Goal: Check status: Check status

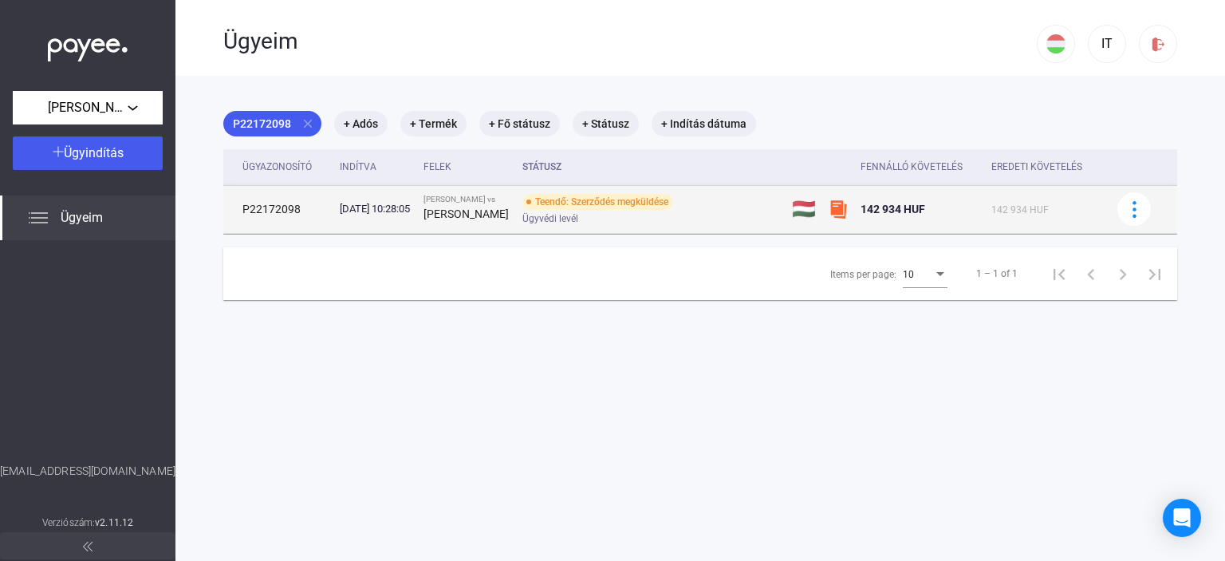
click at [612, 204] on div "Teendő: Szerződés megküldése" at bounding box center [597, 202] width 151 height 16
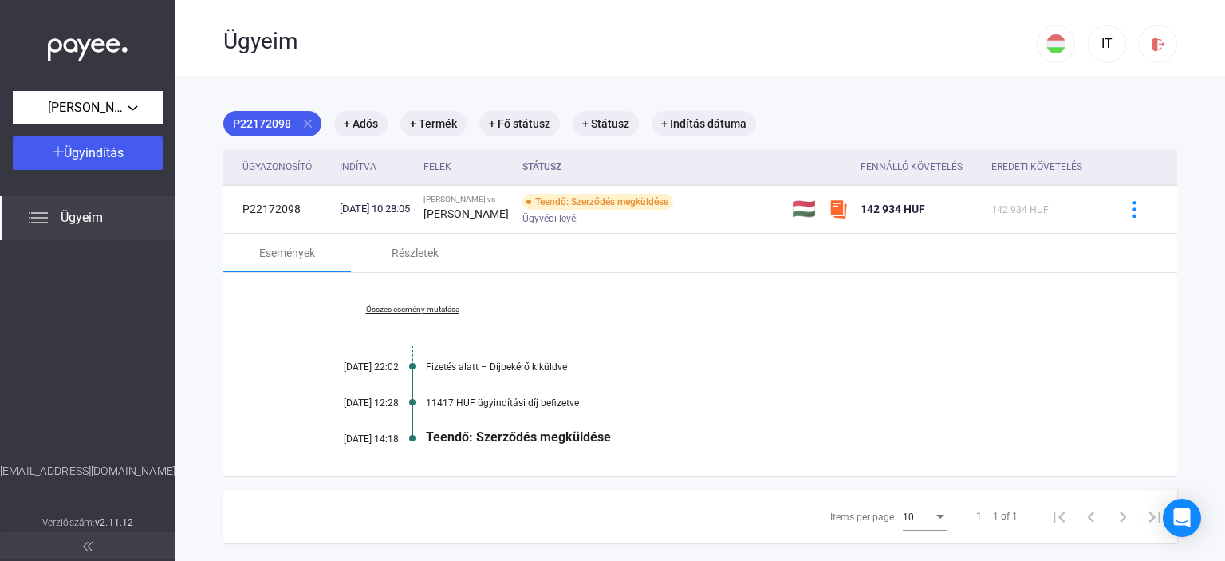
click at [522, 440] on div "Teendő: Szerződés megküldése" at bounding box center [762, 436] width 672 height 15
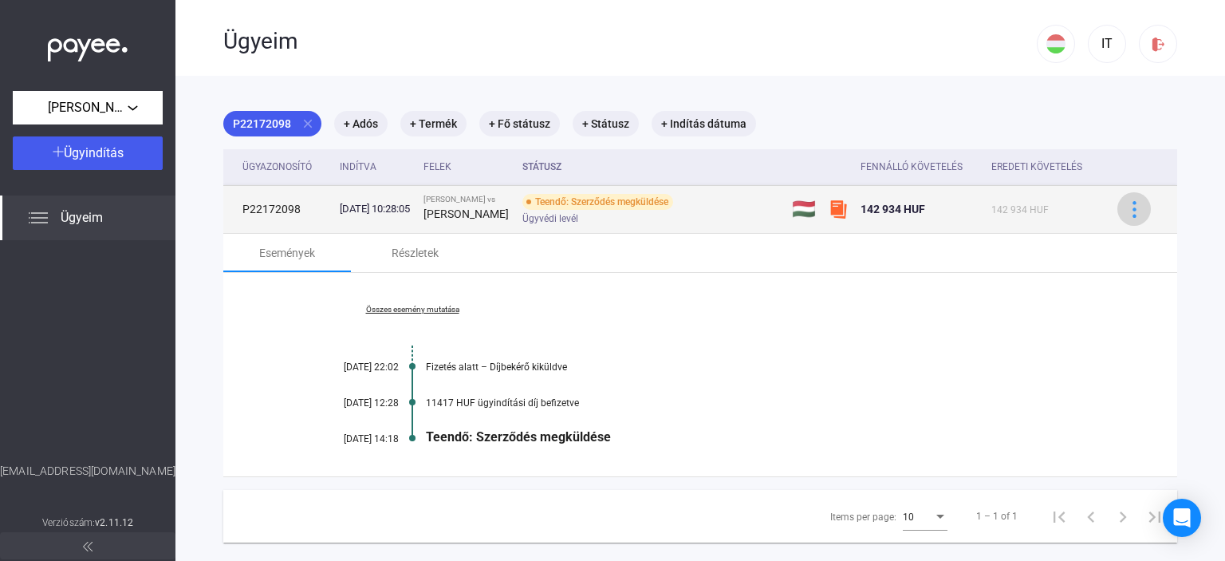
click at [1126, 211] on img at bounding box center [1134, 209] width 17 height 17
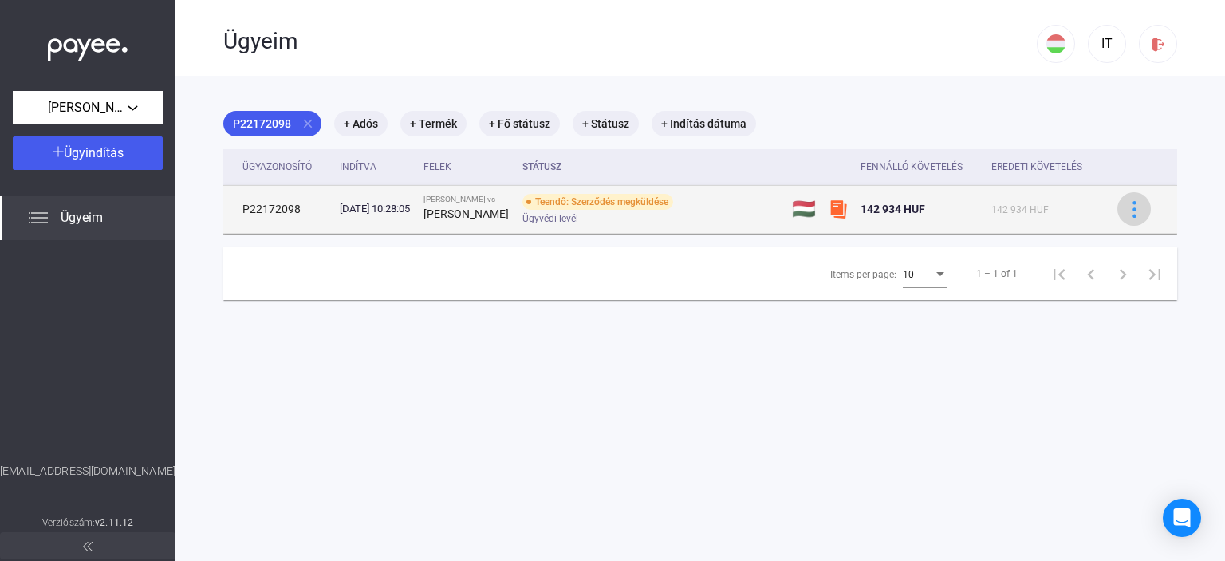
click at [1126, 211] on img at bounding box center [1134, 209] width 17 height 17
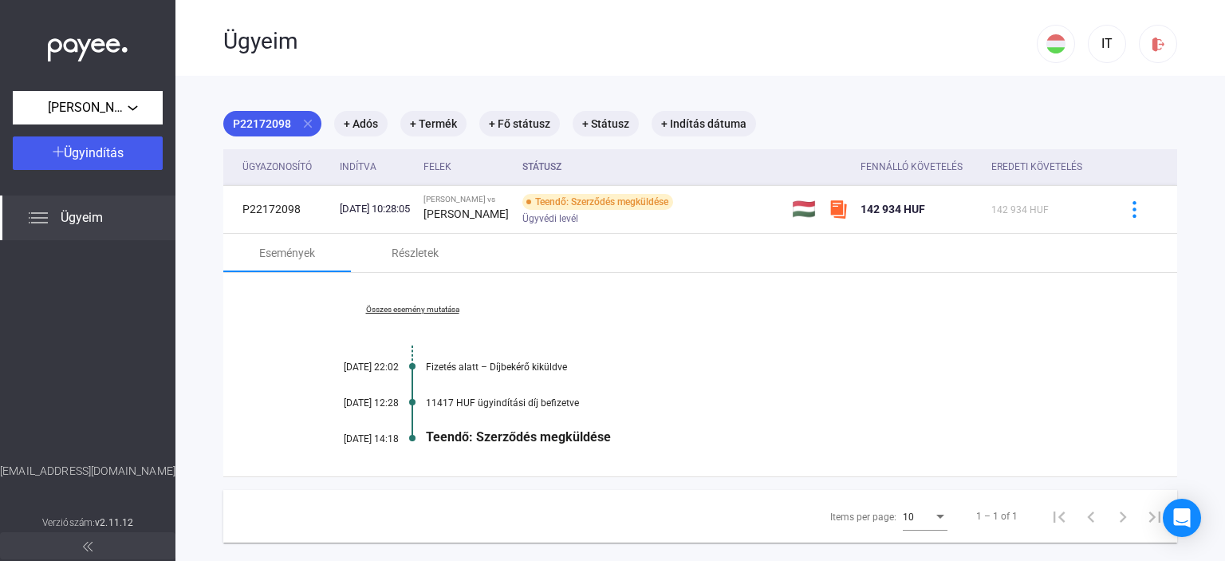
click at [436, 313] on link "Összes esemény mutatása" at bounding box center [412, 310] width 219 height 10
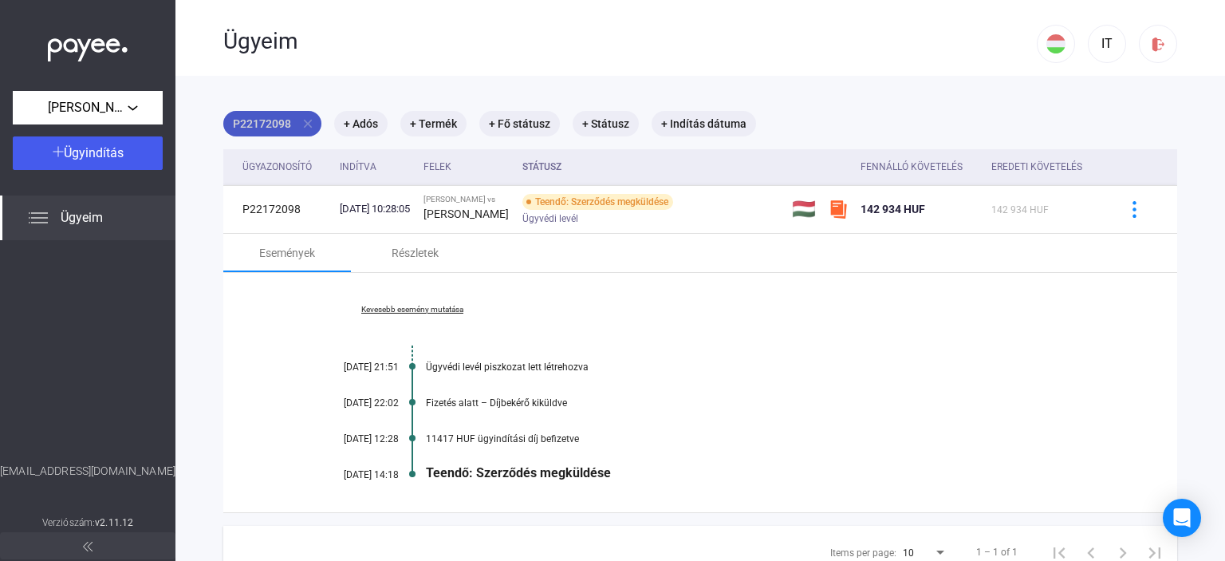
click at [262, 119] on mat-chip "P22172098 close" at bounding box center [272, 124] width 98 height 26
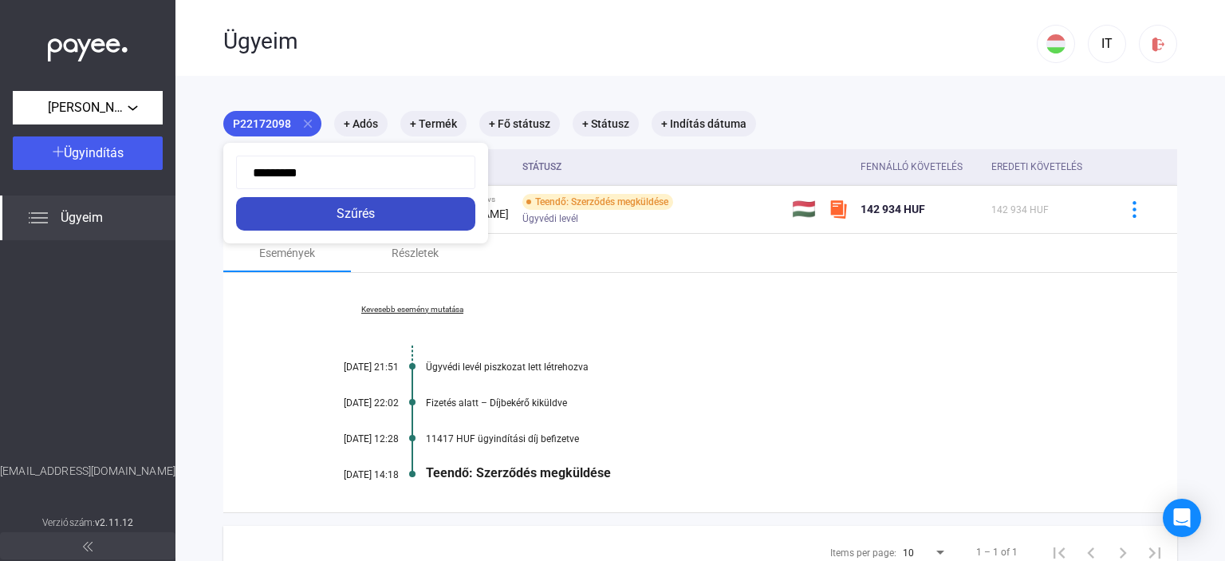
click at [357, 215] on div "Szűrés" at bounding box center [356, 213] width 230 height 19
click at [357, 215] on div "[DATE] 10:28:05" at bounding box center [375, 209] width 71 height 16
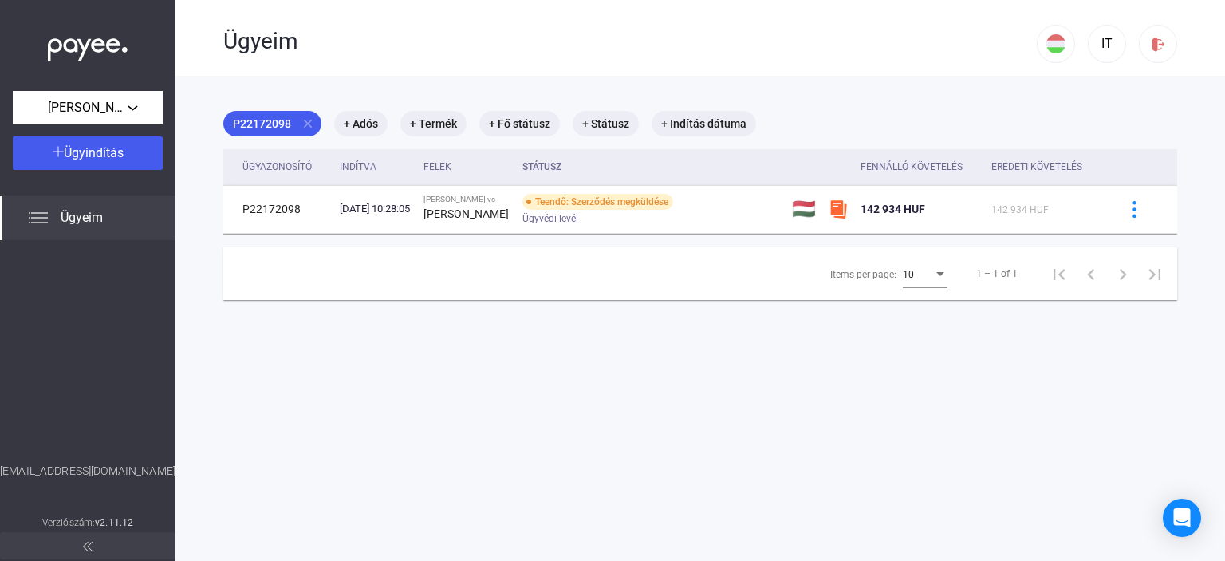
click at [85, 216] on span "Ügyeim" at bounding box center [82, 217] width 42 height 19
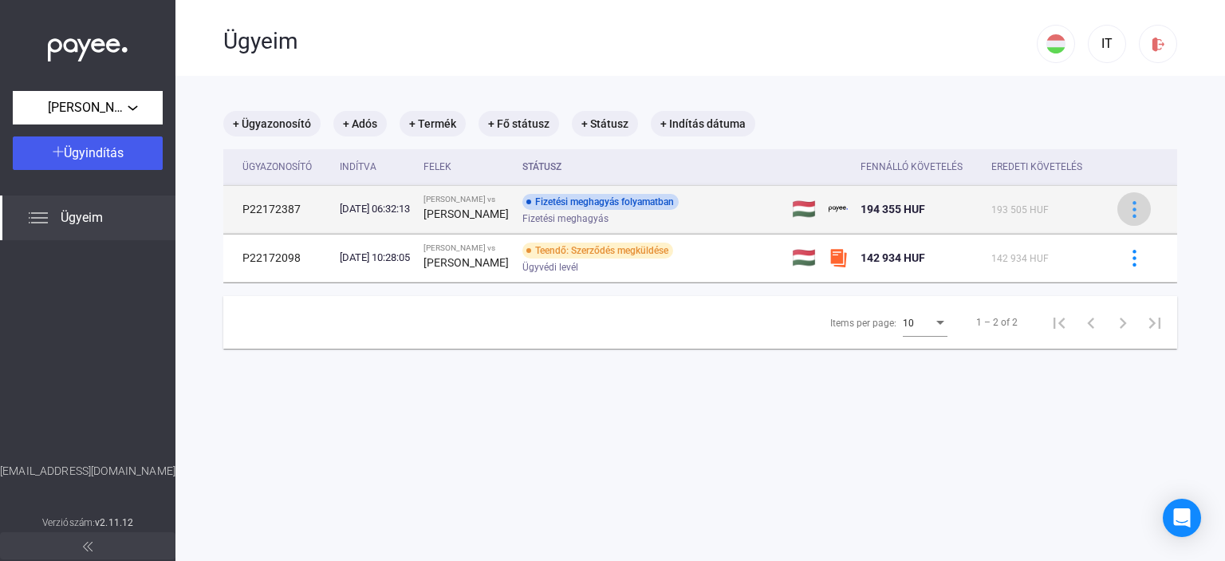
click at [1126, 209] on img at bounding box center [1134, 209] width 17 height 17
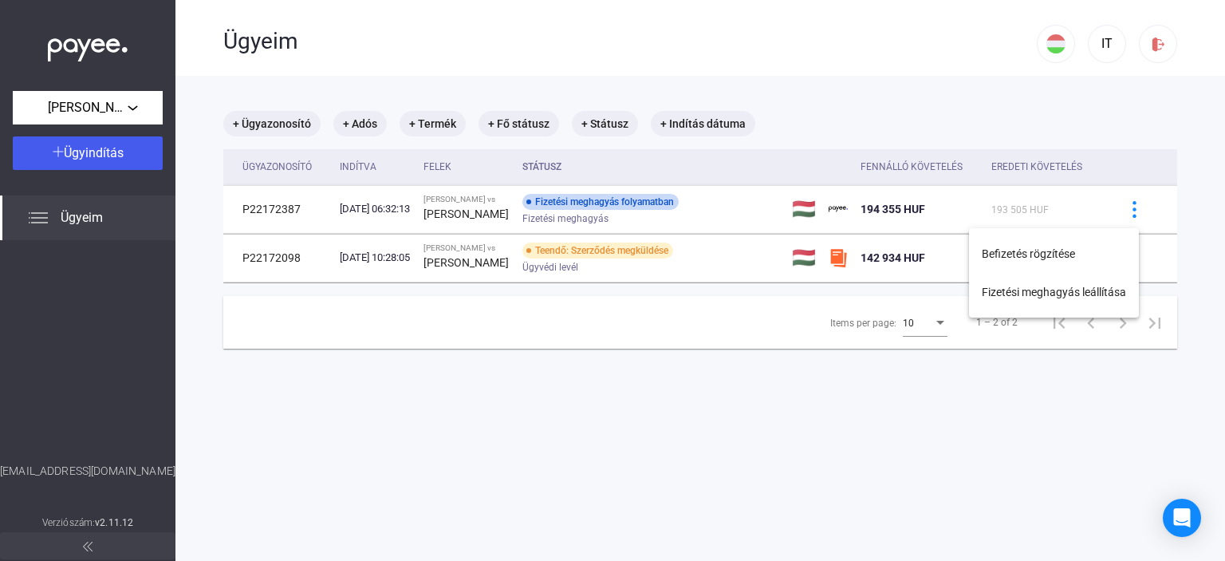
click at [1082, 131] on div at bounding box center [612, 280] width 1225 height 561
click at [1082, 131] on div "+ Ügyazonosító + Adós + Termék + Fő státusz + Státusz + Indítás dátuma" at bounding box center [700, 124] width 954 height 26
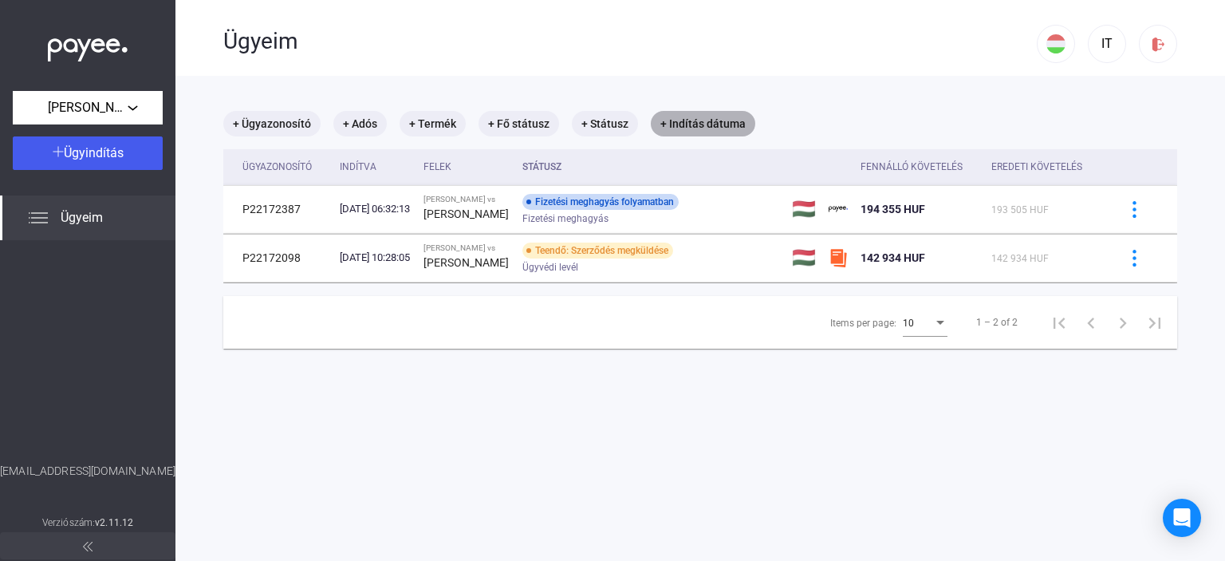
click at [676, 120] on mat-chip "+ Indítás dátuma" at bounding box center [703, 124] width 104 height 26
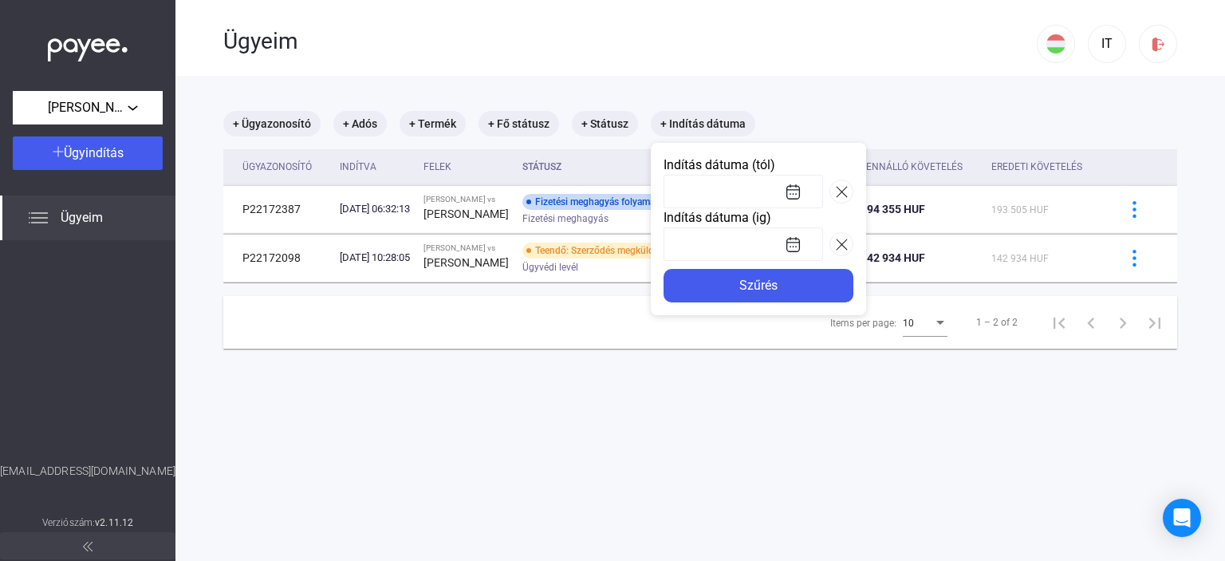
click at [879, 93] on div at bounding box center [612, 280] width 1225 height 561
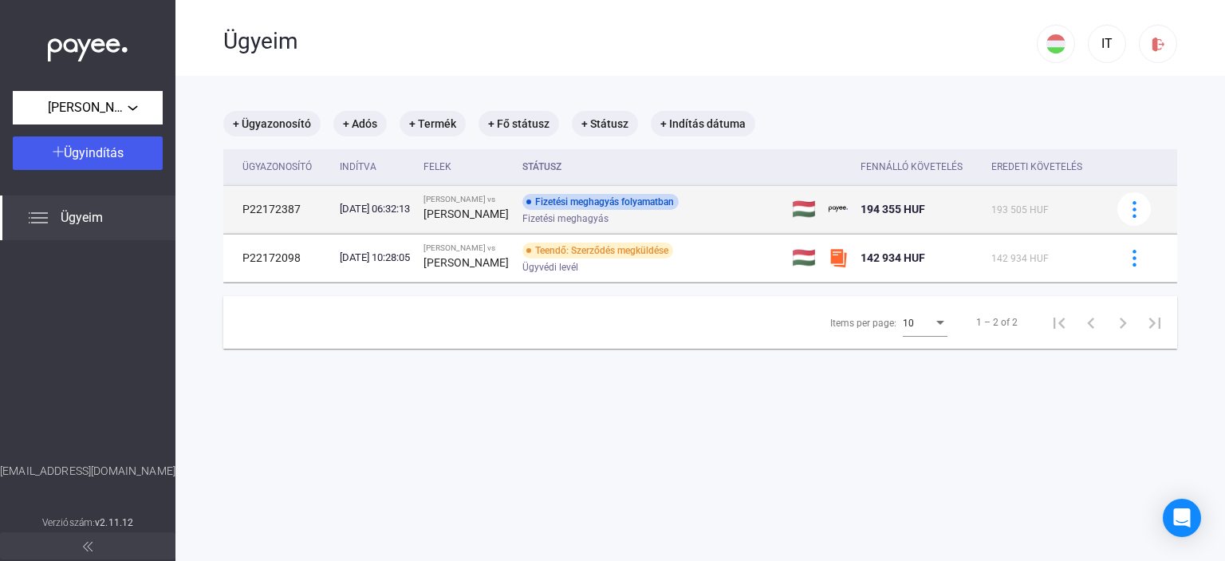
click at [268, 211] on td "P22172387" at bounding box center [278, 209] width 110 height 48
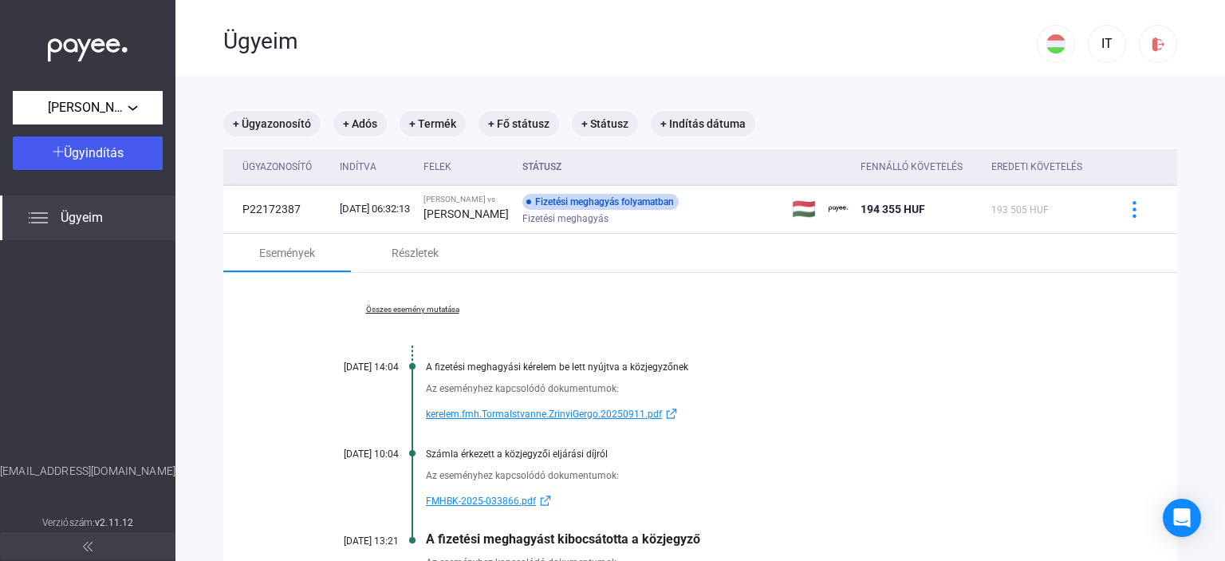
scroll to position [80, 0]
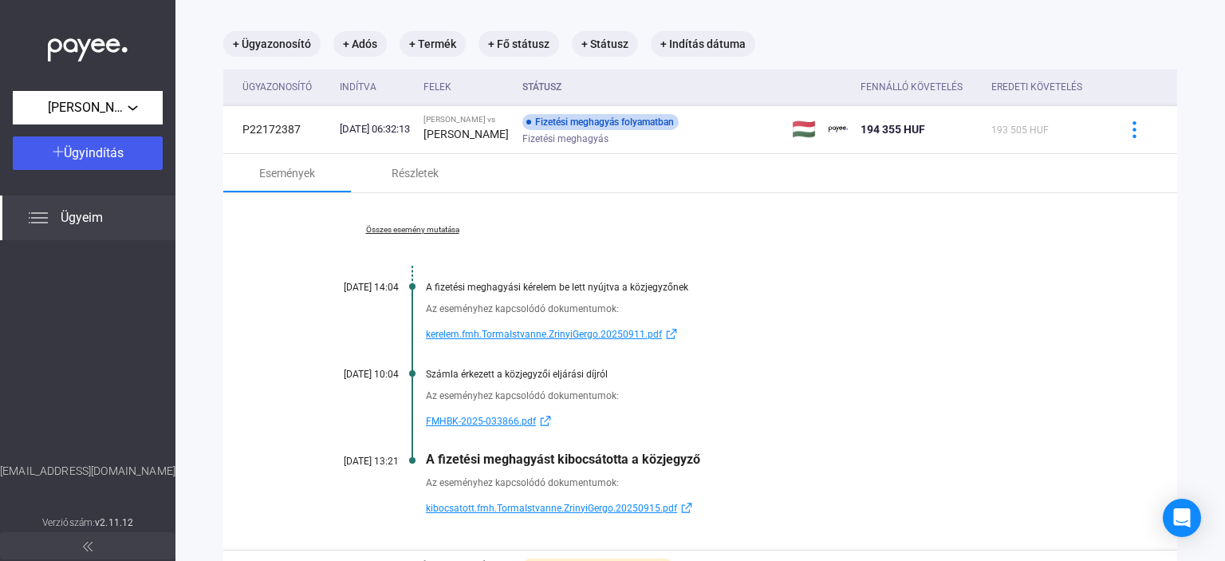
click at [557, 511] on span "kibocsatott.fmh.TormaIstvanne.ZrinyiGergo.20250915.pdf" at bounding box center [551, 508] width 251 height 19
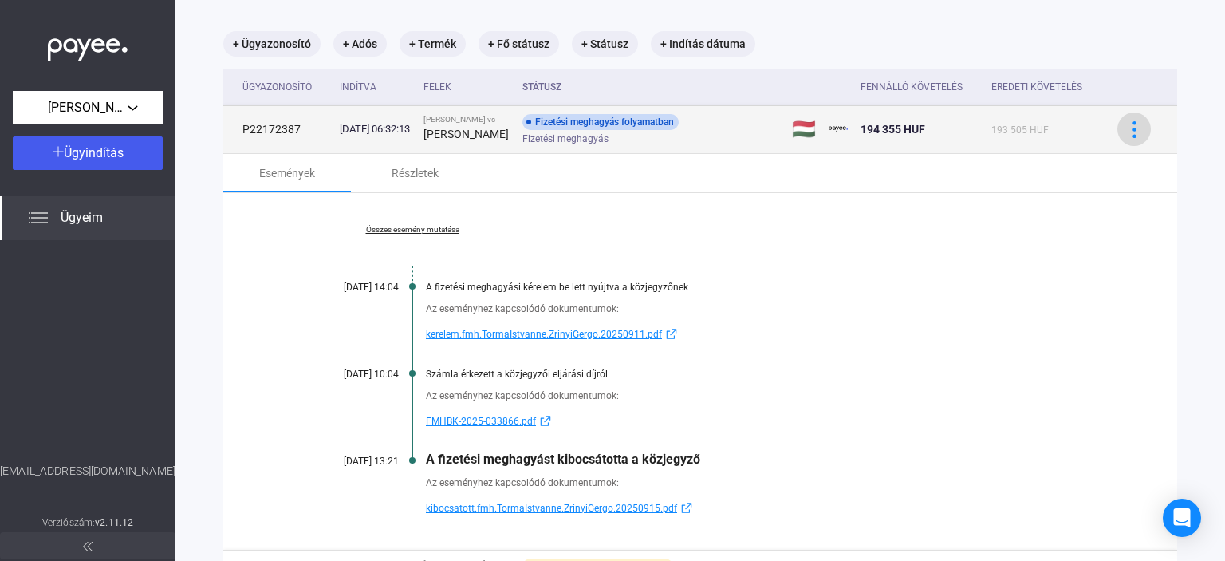
click at [1126, 130] on img at bounding box center [1134, 129] width 17 height 17
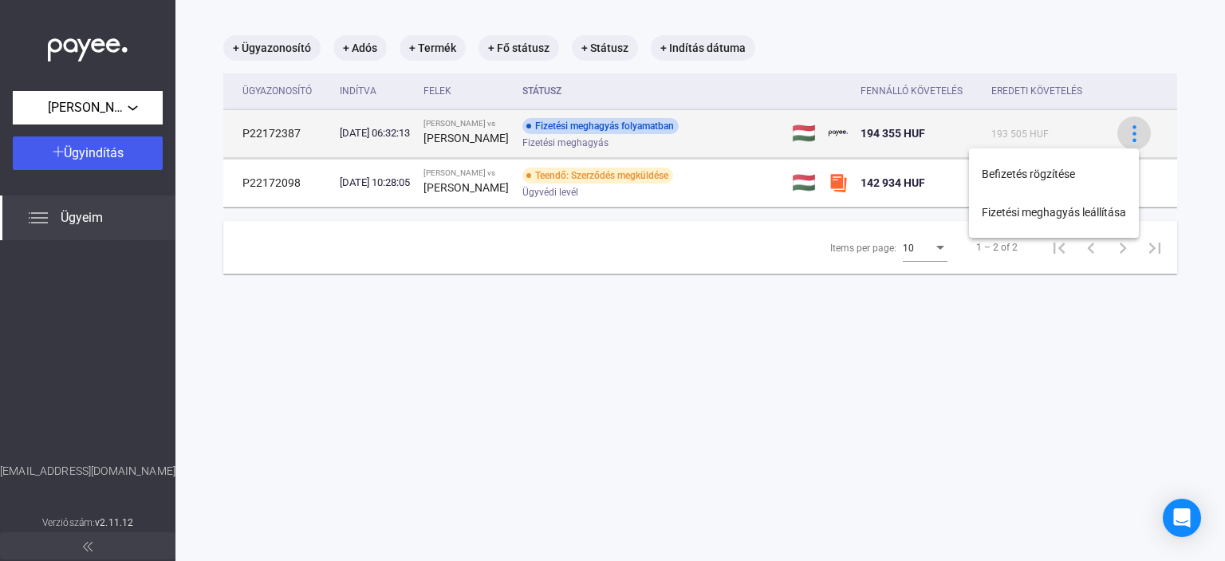
scroll to position [76, 0]
